Goal: Information Seeking & Learning: Understand process/instructions

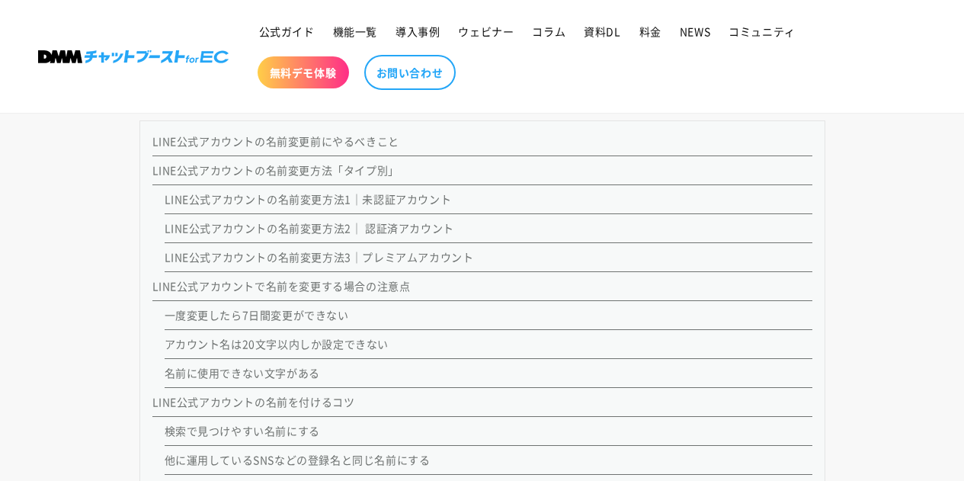
scroll to position [1273, 0]
click at [379, 196] on link "LINE公式アカウントの名前変更方法1｜未認証アカウント" at bounding box center [308, 196] width 287 height 15
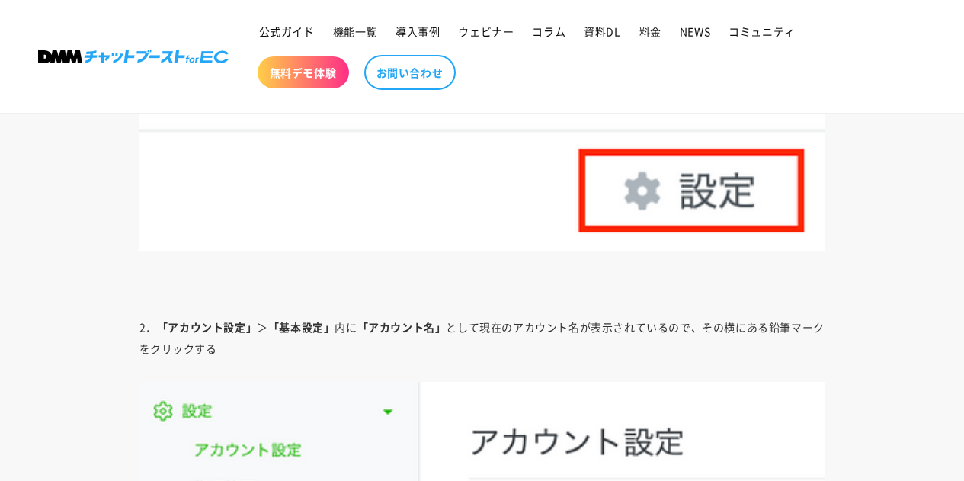
scroll to position [2542, 0]
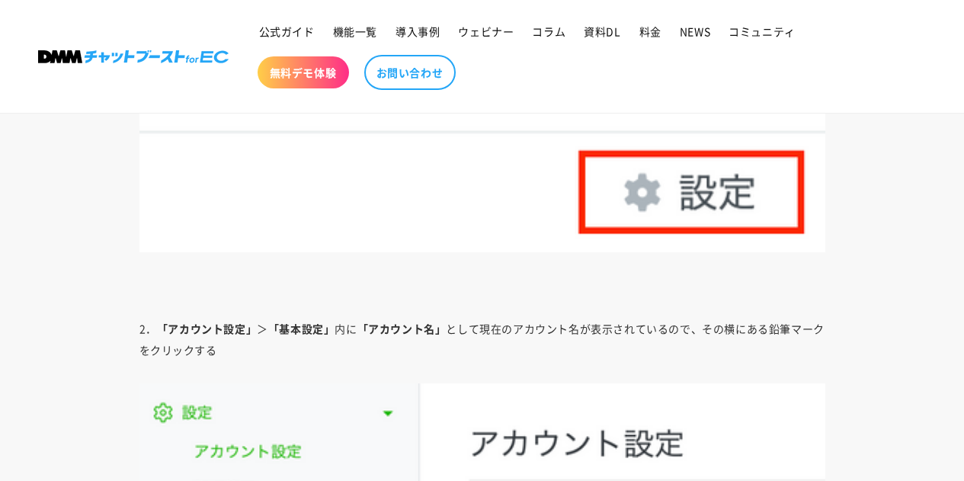
scroll to position [1273, 0]
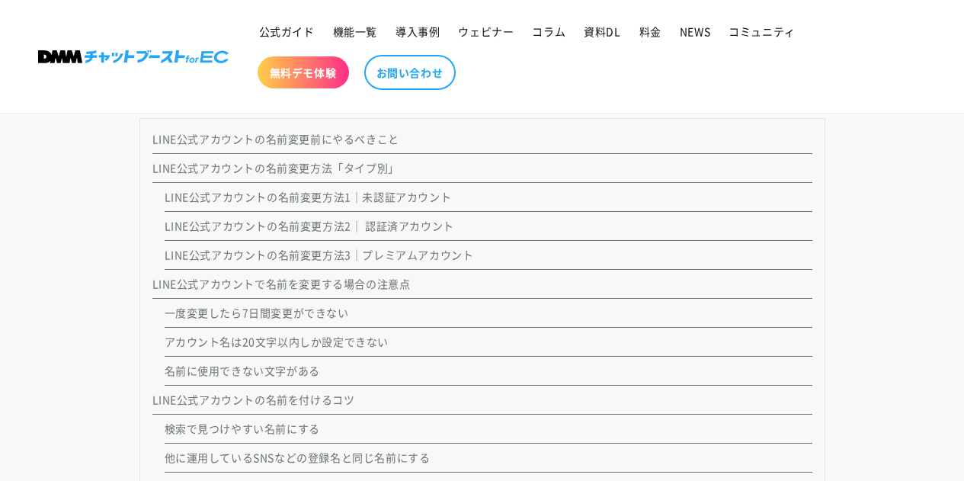
click at [316, 221] on link "LINE公式アカウントの名前変更方法2｜ 認証済アカウント" at bounding box center [309, 225] width 289 height 15
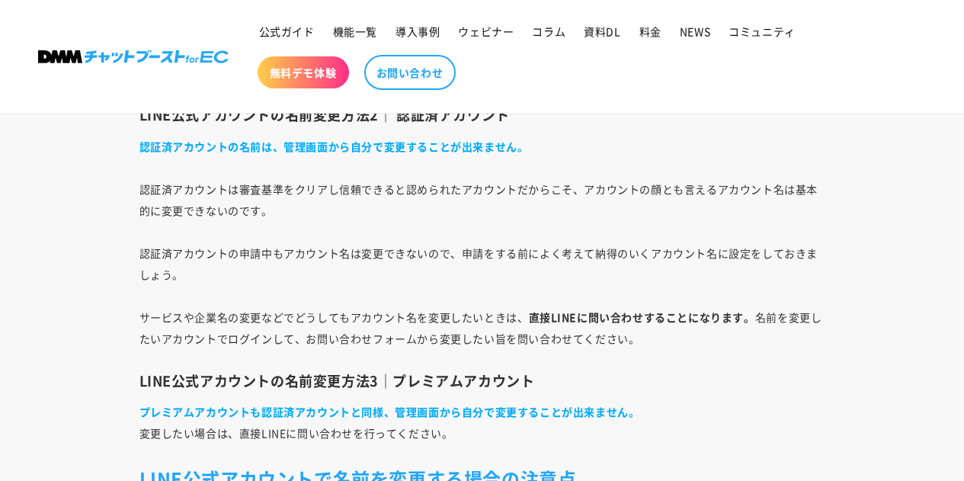
scroll to position [3214, 0]
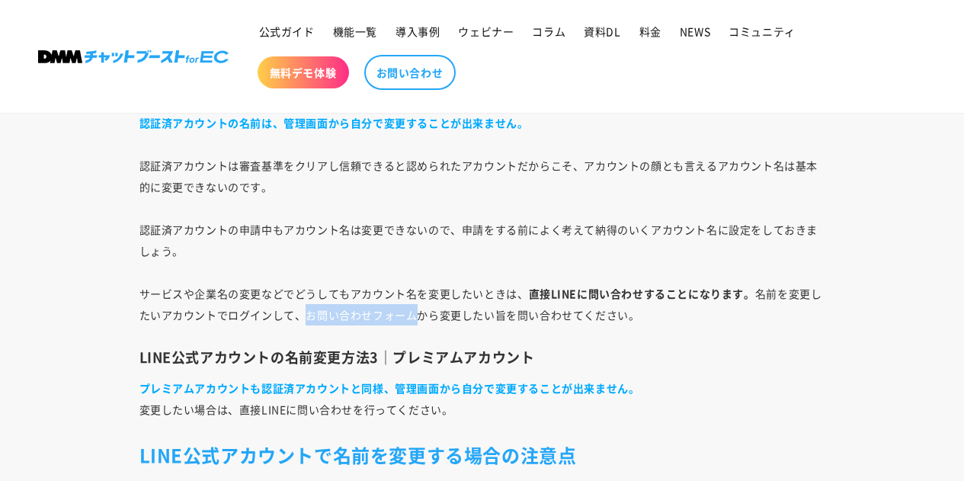
drag, startPoint x: 307, startPoint y: 315, endPoint x: 414, endPoint y: 317, distance: 107.4
click at [414, 317] on p "認証済アカウントの名前は、管理画面から自分で変更することが出来ません。 認証済アカウントは審査基準をクリアし信頼できると認められたアカウントだからこそ、アカウ…" at bounding box center [482, 218] width 686 height 213
copy p "お問い合わせフォーム"
